Goal: Contribute content

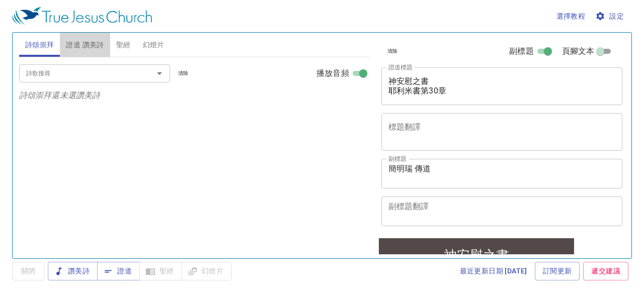
click at [101, 43] on span "證道 讚美詩" at bounding box center [85, 45] width 38 height 13
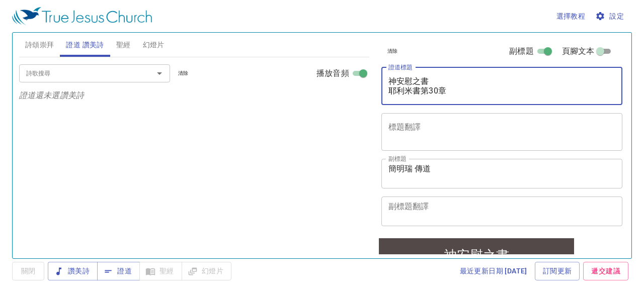
drag, startPoint x: 388, startPoint y: 81, endPoint x: 452, endPoint y: 87, distance: 64.6
click at [452, 87] on textarea "神安慰之書 耶利米書第30章" at bounding box center [501, 85] width 227 height 19
paste textarea "耶利米書第31章 [DEMOGRAPHIC_DATA]復興選民的應許"
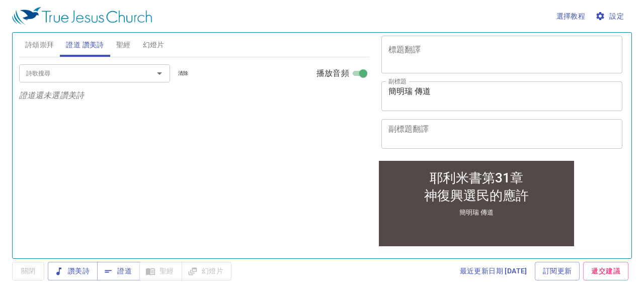
scroll to position [101, 0]
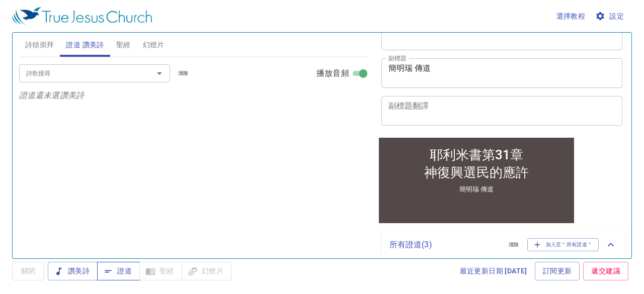
type textarea "耶利米書第31章 [DEMOGRAPHIC_DATA]復興選民的應許"
click at [128, 273] on span "證道" at bounding box center [118, 271] width 27 height 13
